Goal: Find specific page/section: Find specific page/section

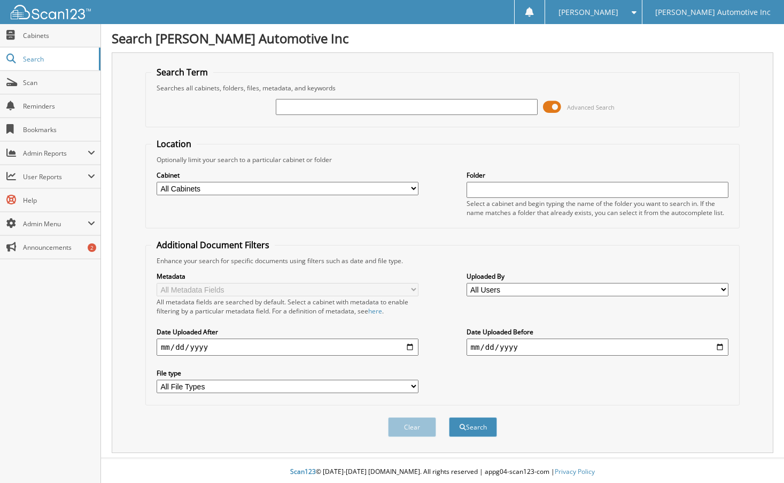
click at [335, 108] on input "text" at bounding box center [407, 107] width 262 height 16
click at [335, 108] on input "155038" at bounding box center [407, 107] width 262 height 16
type input "155038"
click at [449, 417] on button "Search" at bounding box center [473, 427] width 48 height 20
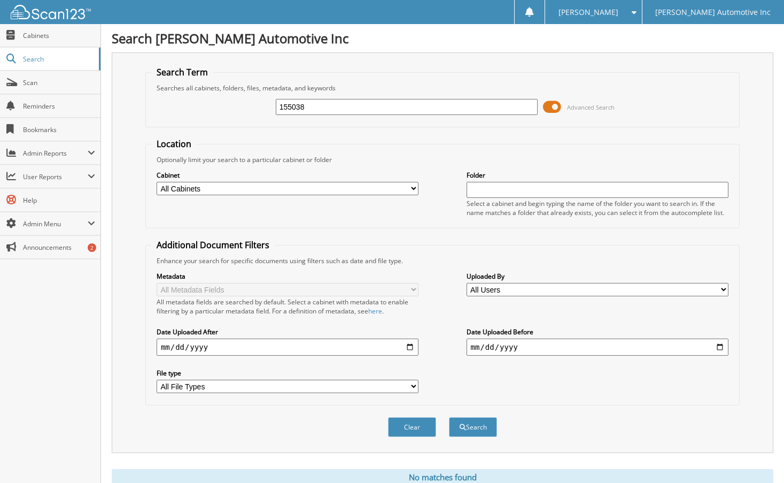
click at [449, 76] on fieldset "Search Term Searches all cabinets, folders, files, metadata, and keywords 15503…" at bounding box center [442, 96] width 594 height 61
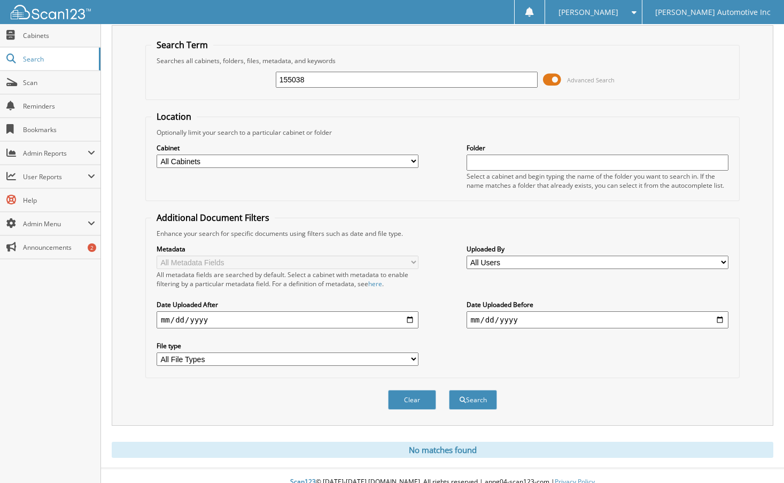
scroll to position [40, 0]
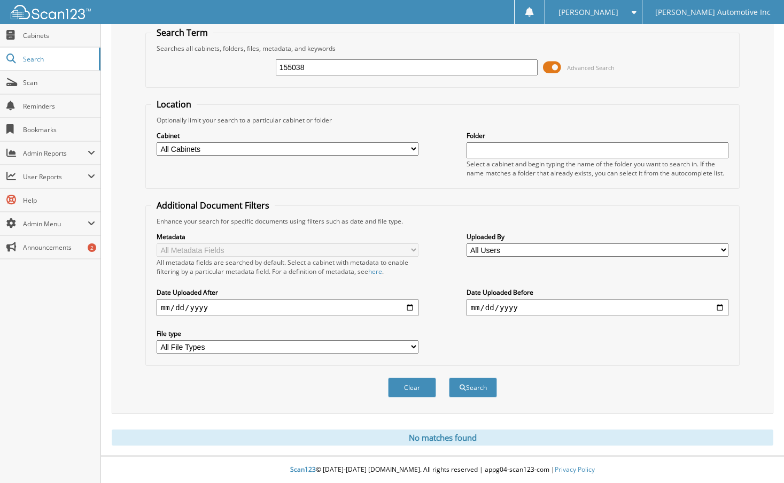
click at [441, 113] on fieldset "Location Optionally limit your search to a particular cabinet or folder Cabinet…" at bounding box center [442, 143] width 594 height 90
click at [76, 174] on span "User Reports" at bounding box center [55, 176] width 65 height 9
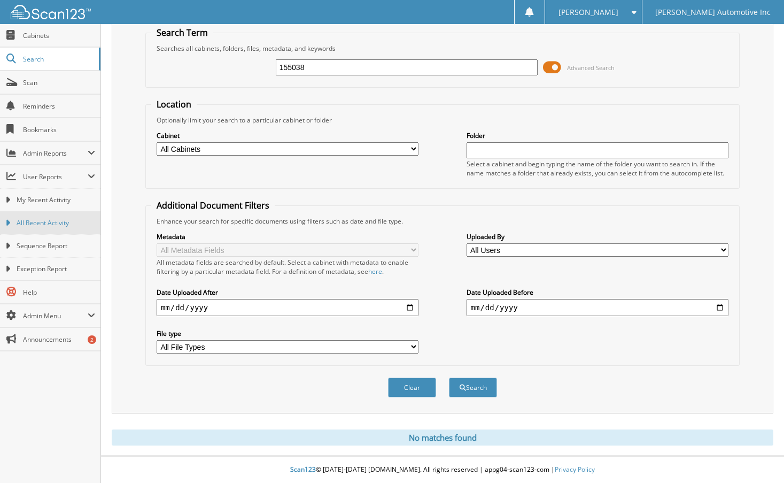
click at [10, 222] on icon at bounding box center [7, 223] width 5 height 10
